Goal: Use online tool/utility: Utilize a website feature to perform a specific function

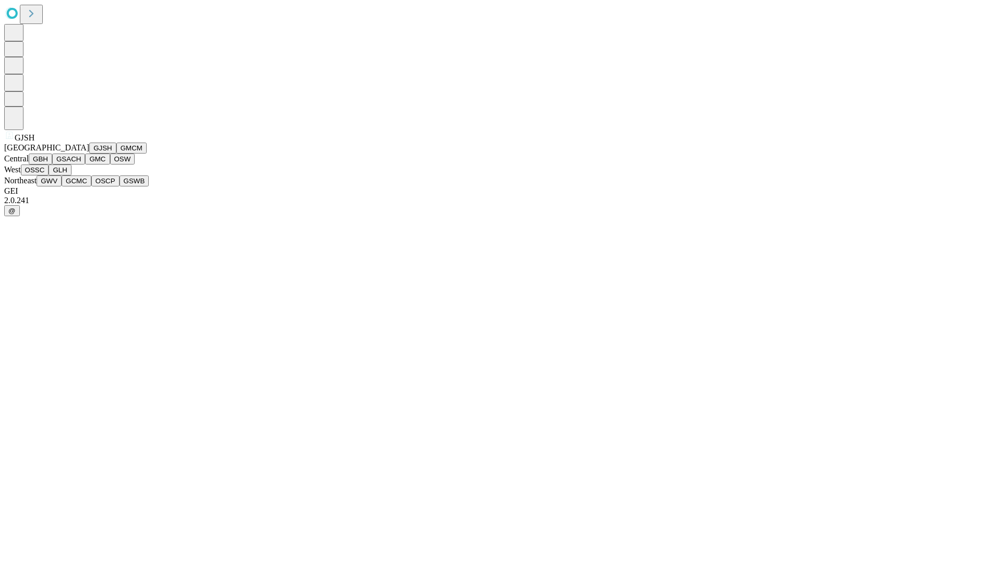
click at [89, 153] on button "GJSH" at bounding box center [102, 147] width 27 height 11
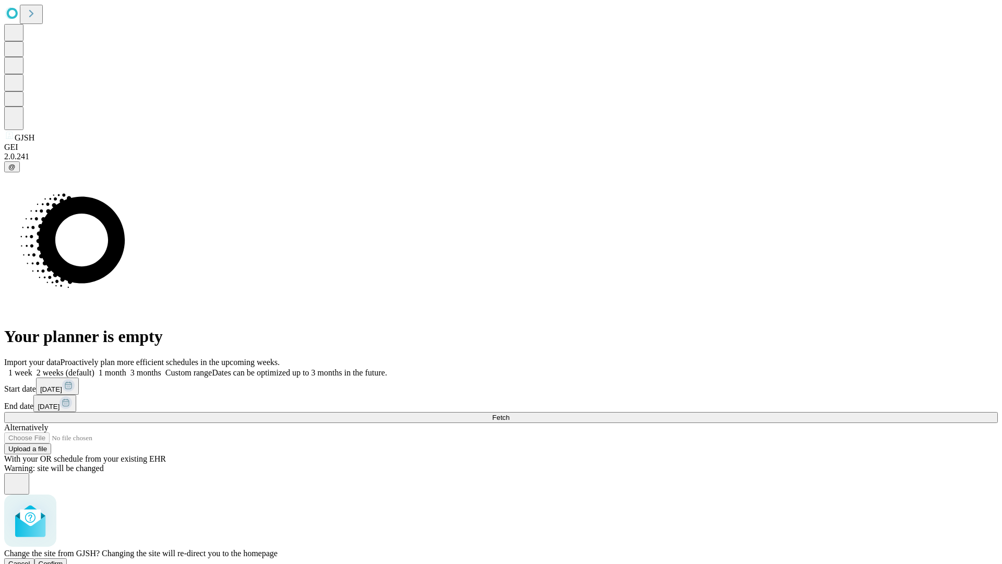
click at [63, 559] on span "Confirm" at bounding box center [51, 563] width 25 height 8
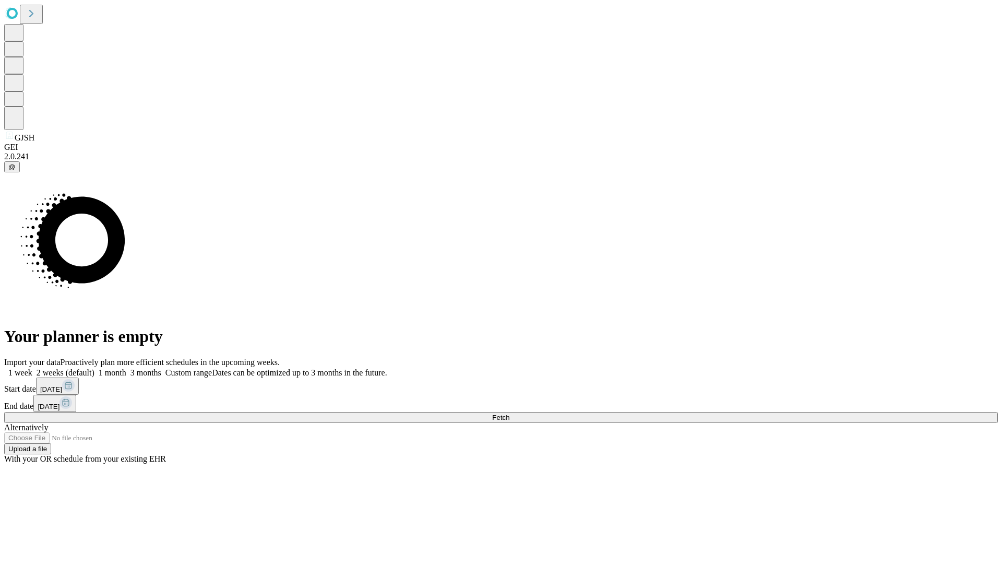
click at [126, 368] on label "1 month" at bounding box center [110, 372] width 32 height 9
click at [509, 413] on span "Fetch" at bounding box center [500, 417] width 17 height 8
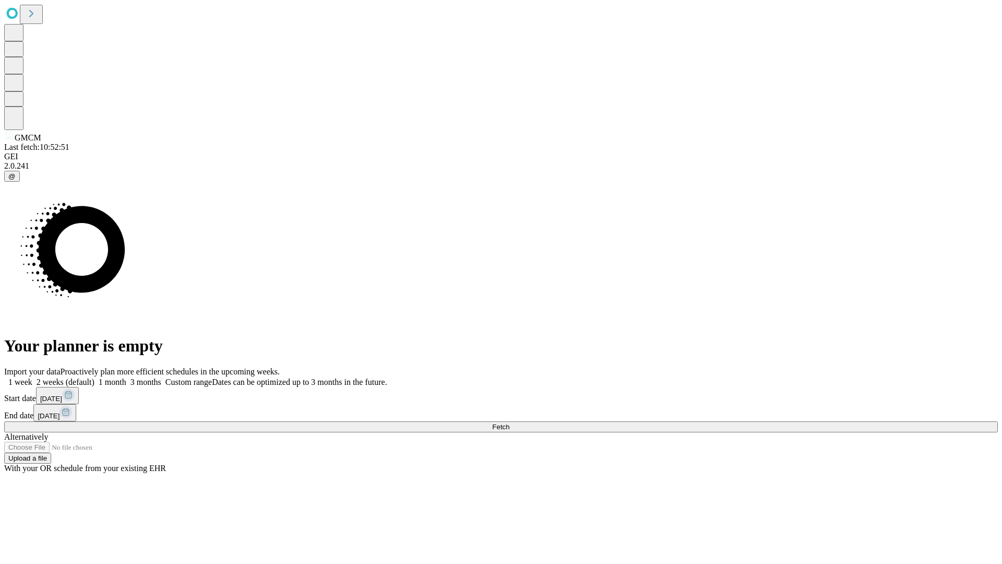
click at [126, 377] on label "1 month" at bounding box center [110, 381] width 32 height 9
click at [509, 423] on span "Fetch" at bounding box center [500, 427] width 17 height 8
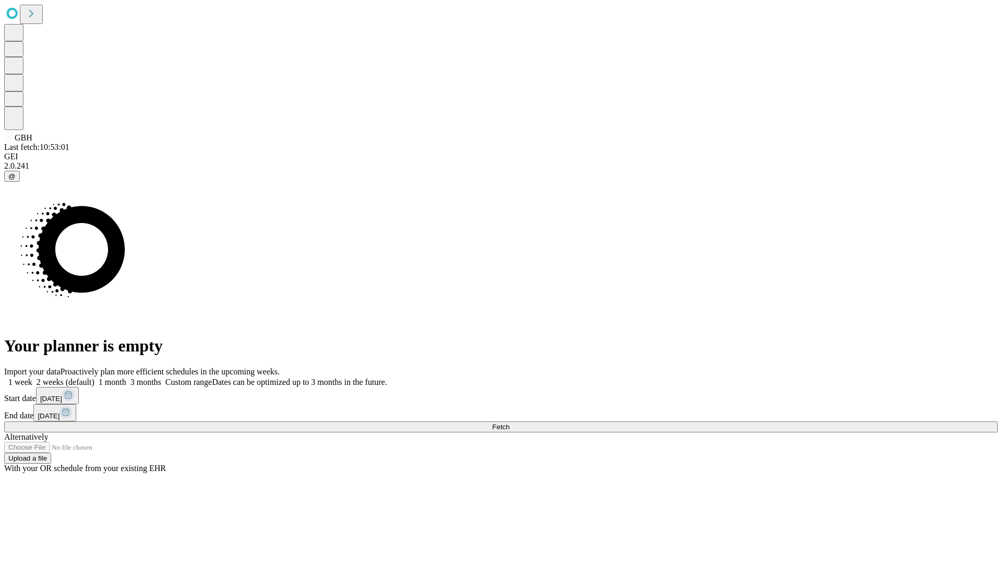
click at [509, 423] on span "Fetch" at bounding box center [500, 427] width 17 height 8
click at [126, 377] on label "1 month" at bounding box center [110, 381] width 32 height 9
click at [509, 423] on span "Fetch" at bounding box center [500, 427] width 17 height 8
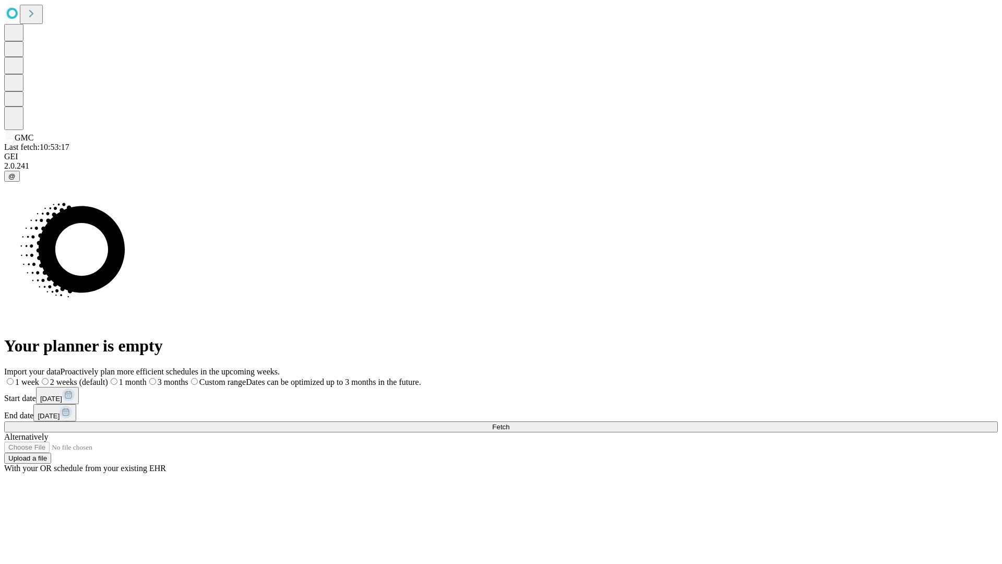
click at [147, 377] on label "1 month" at bounding box center [127, 381] width 39 height 9
click at [509, 423] on span "Fetch" at bounding box center [500, 427] width 17 height 8
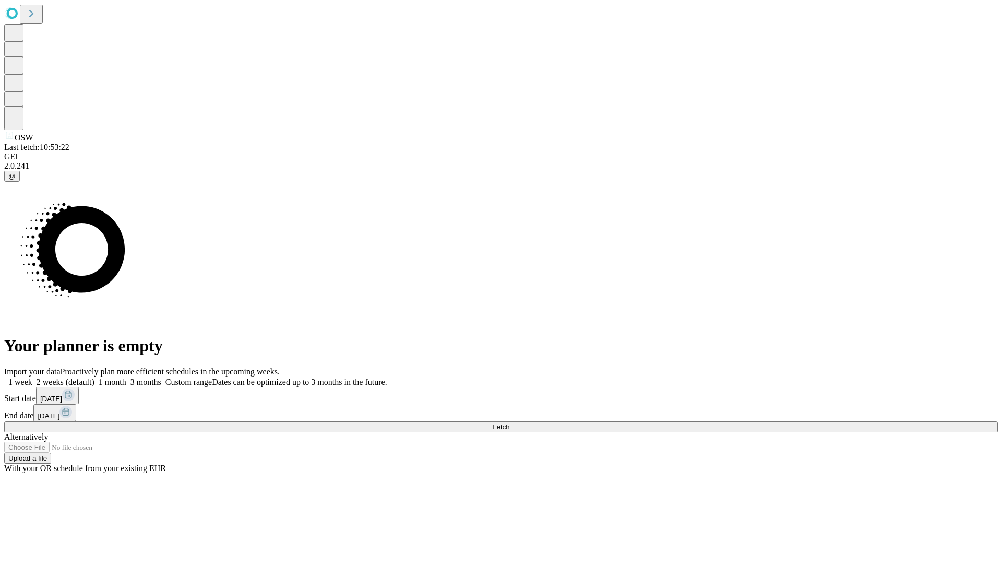
click at [126, 377] on label "1 month" at bounding box center [110, 381] width 32 height 9
click at [509, 423] on span "Fetch" at bounding box center [500, 427] width 17 height 8
click at [126, 377] on label "1 month" at bounding box center [110, 381] width 32 height 9
click at [509, 423] on span "Fetch" at bounding box center [500, 427] width 17 height 8
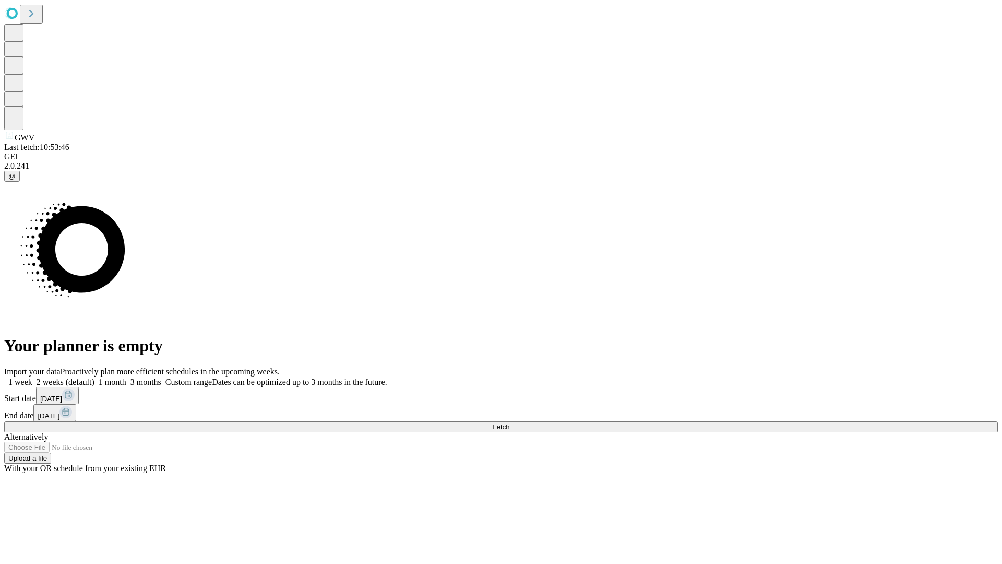
click at [126, 377] on label "1 month" at bounding box center [110, 381] width 32 height 9
click at [509, 423] on span "Fetch" at bounding box center [500, 427] width 17 height 8
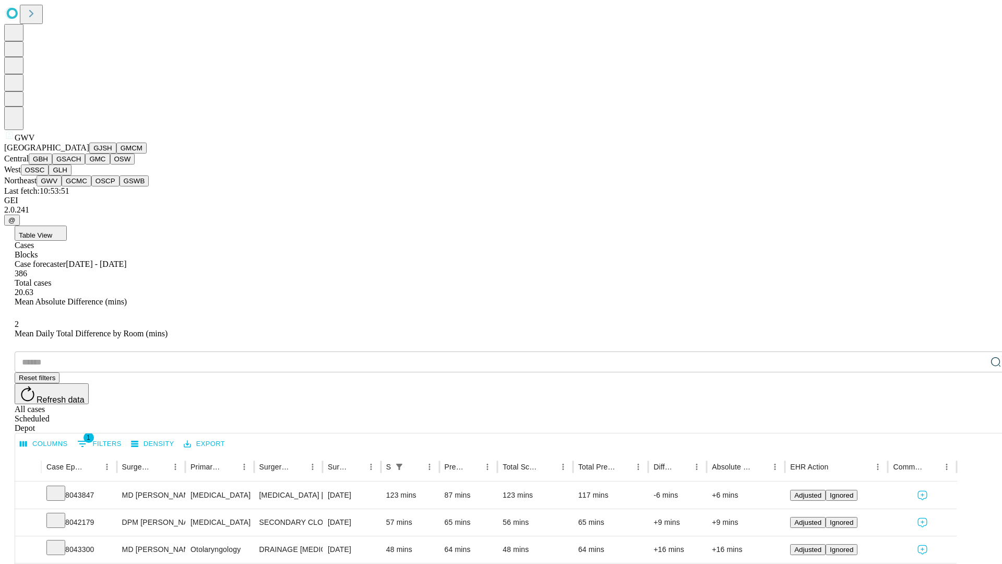
click at [81, 186] on button "GCMC" at bounding box center [77, 180] width 30 height 11
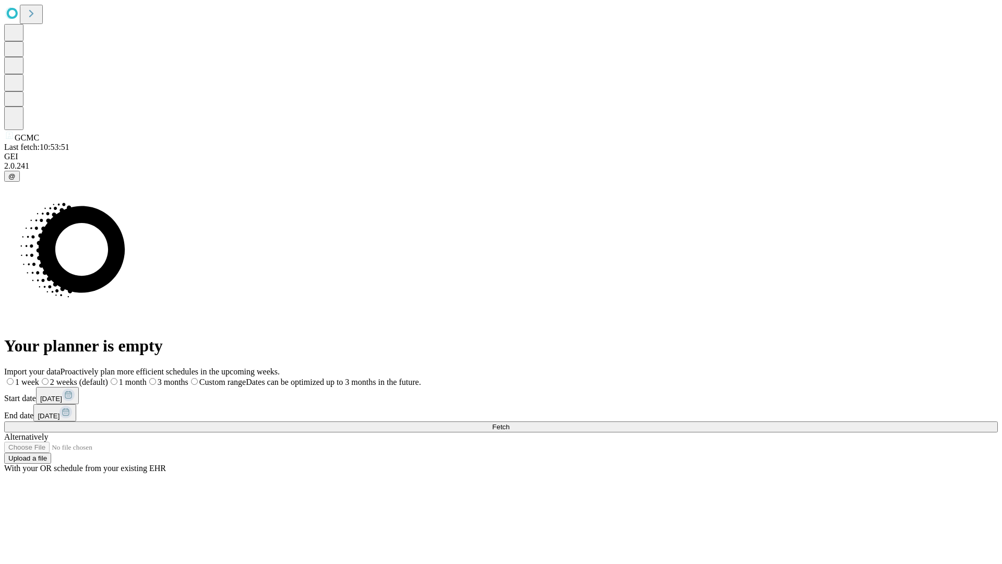
click at [147, 377] on label "1 month" at bounding box center [127, 381] width 39 height 9
click at [509, 423] on span "Fetch" at bounding box center [500, 427] width 17 height 8
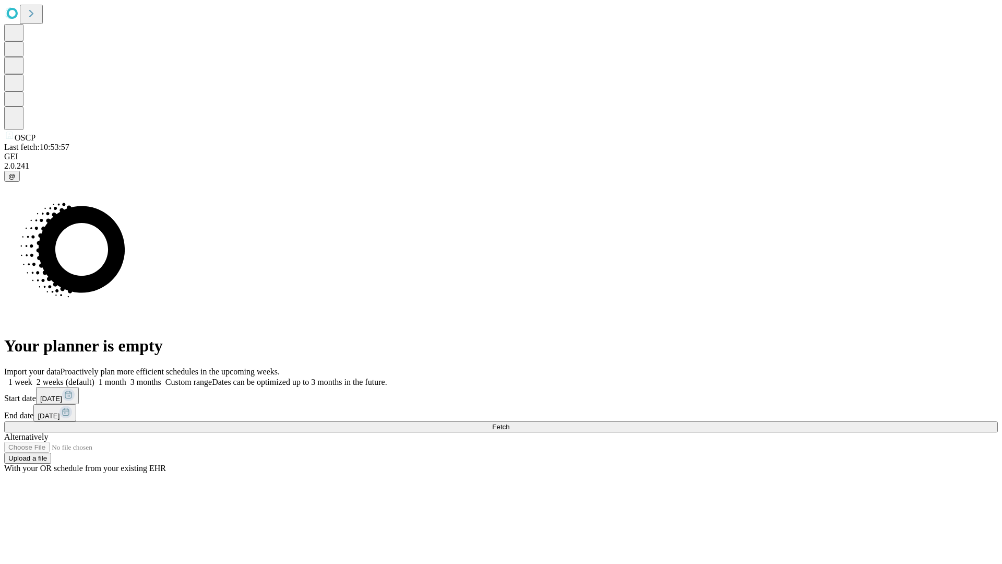
click at [126, 377] on label "1 month" at bounding box center [110, 381] width 32 height 9
click at [509, 423] on span "Fetch" at bounding box center [500, 427] width 17 height 8
